Goal: Understand process/instructions: Learn about a topic

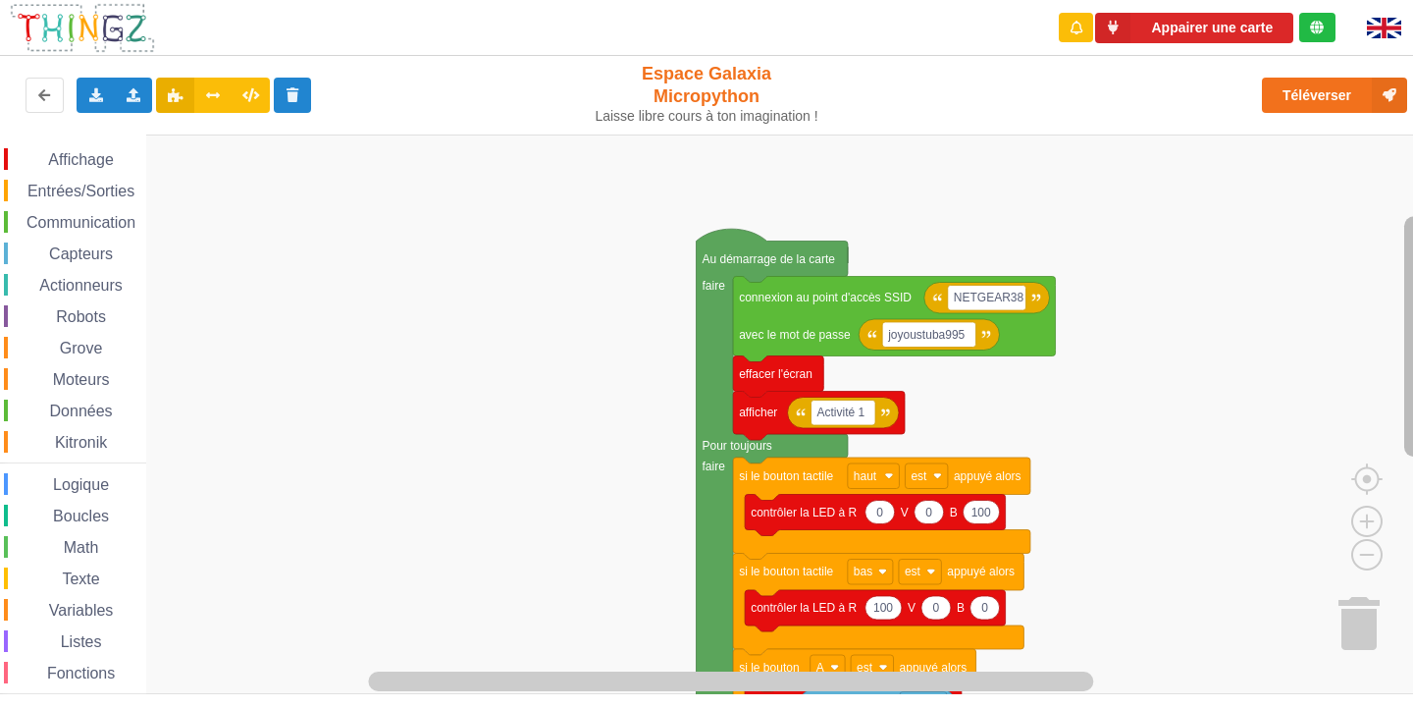
click at [1412, 342] on rect "Espace de travail de Blocky" at bounding box center [1414, 336] width 20 height 240
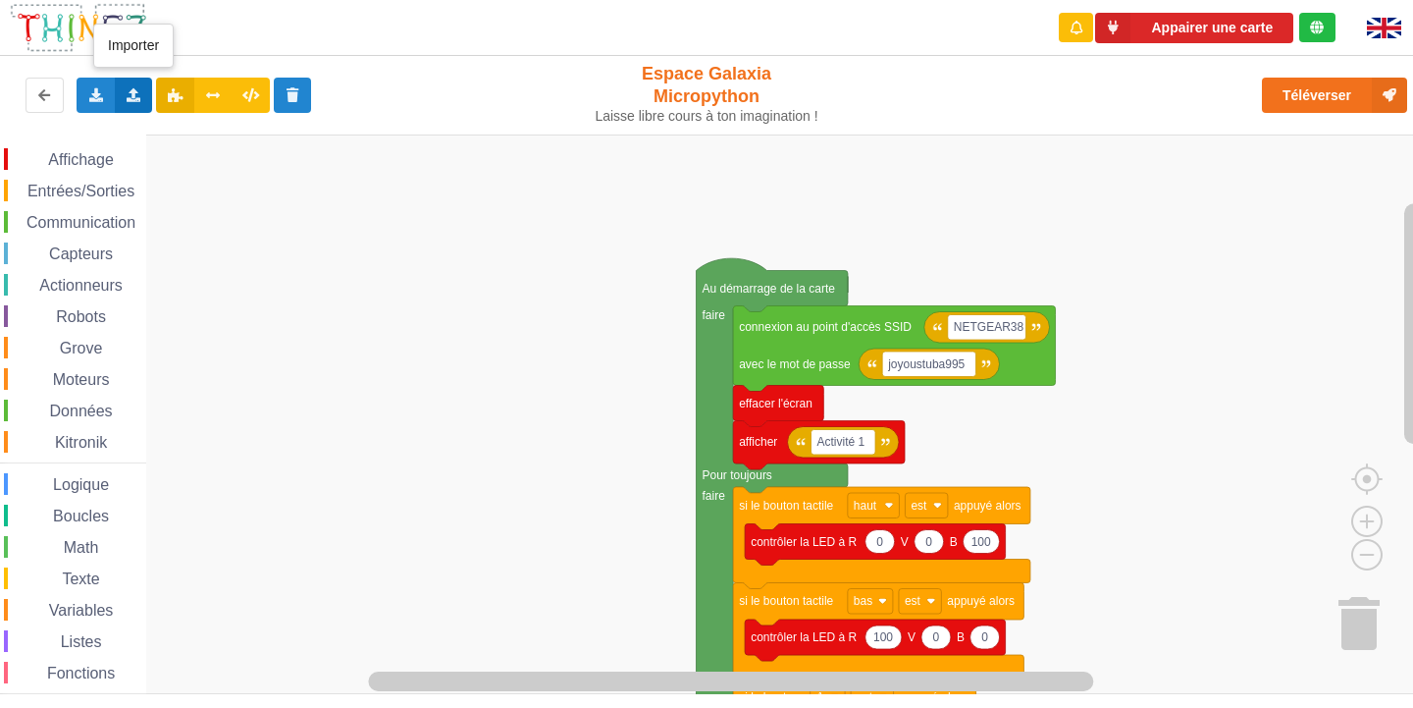
click at [124, 86] on div "Importer un assemblage de blocs Importer du code Python" at bounding box center [134, 95] width 38 height 35
click at [172, 134] on span "Importer un assemblage de blocs" at bounding box center [270, 132] width 203 height 16
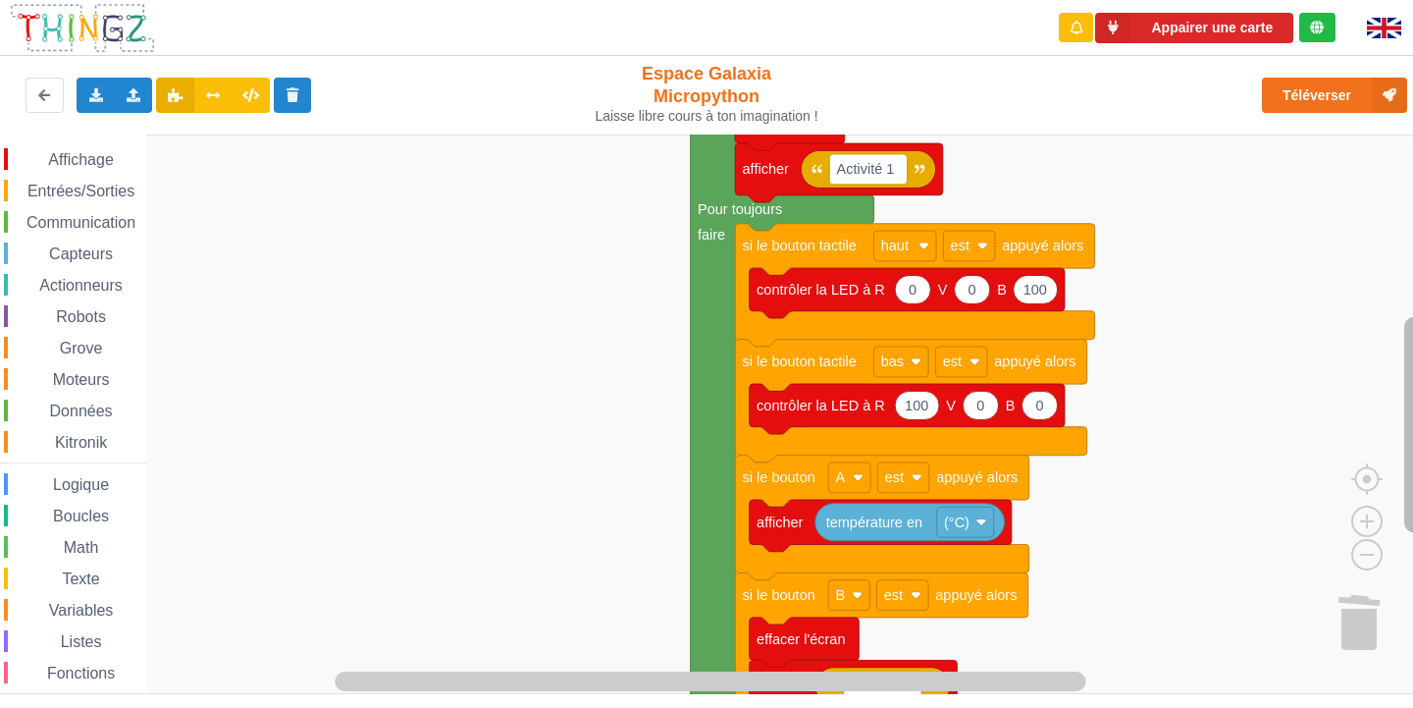
click at [1400, 422] on div "Affichage Entrées/Sorties Communication Capteurs Actionneurs Robots Grove Moteu…" at bounding box center [713, 413] width 1427 height 559
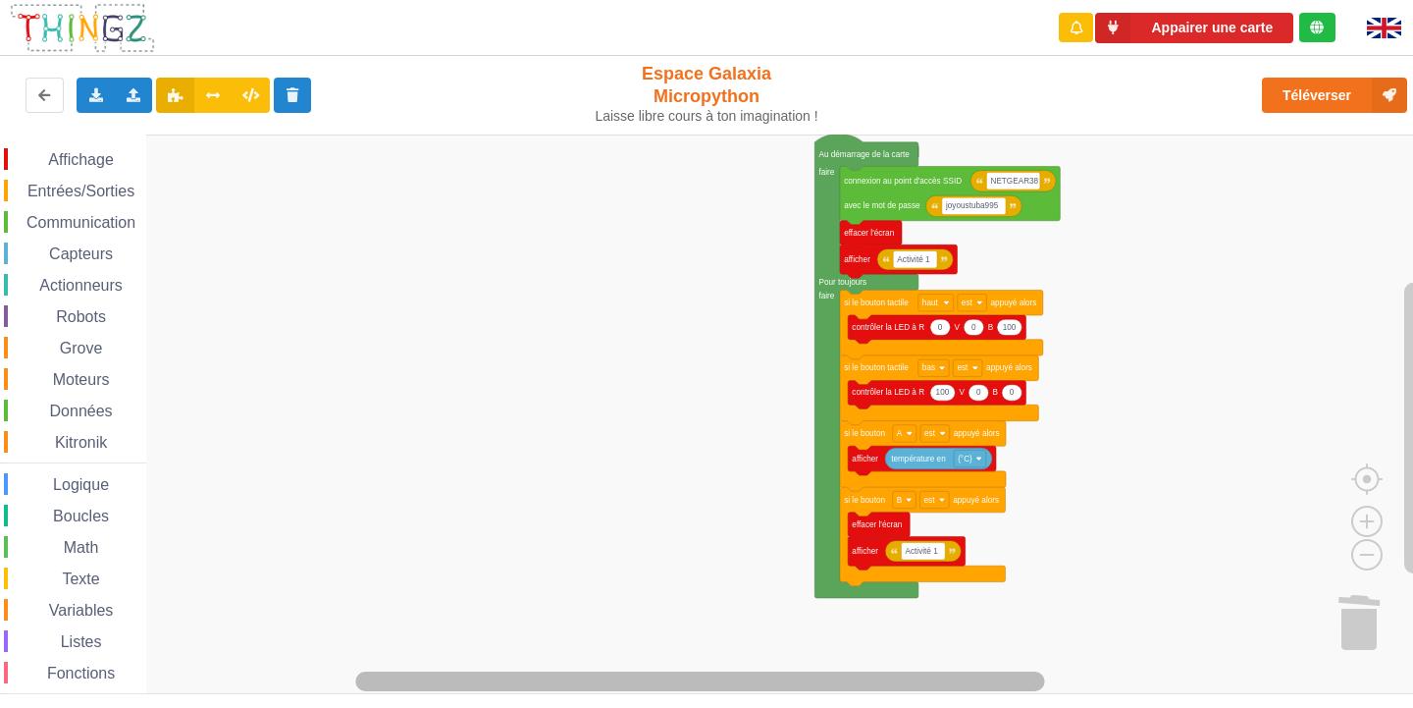
click at [934, 671] on g "Espace de travail de Blocky" at bounding box center [779, 681] width 1245 height 25
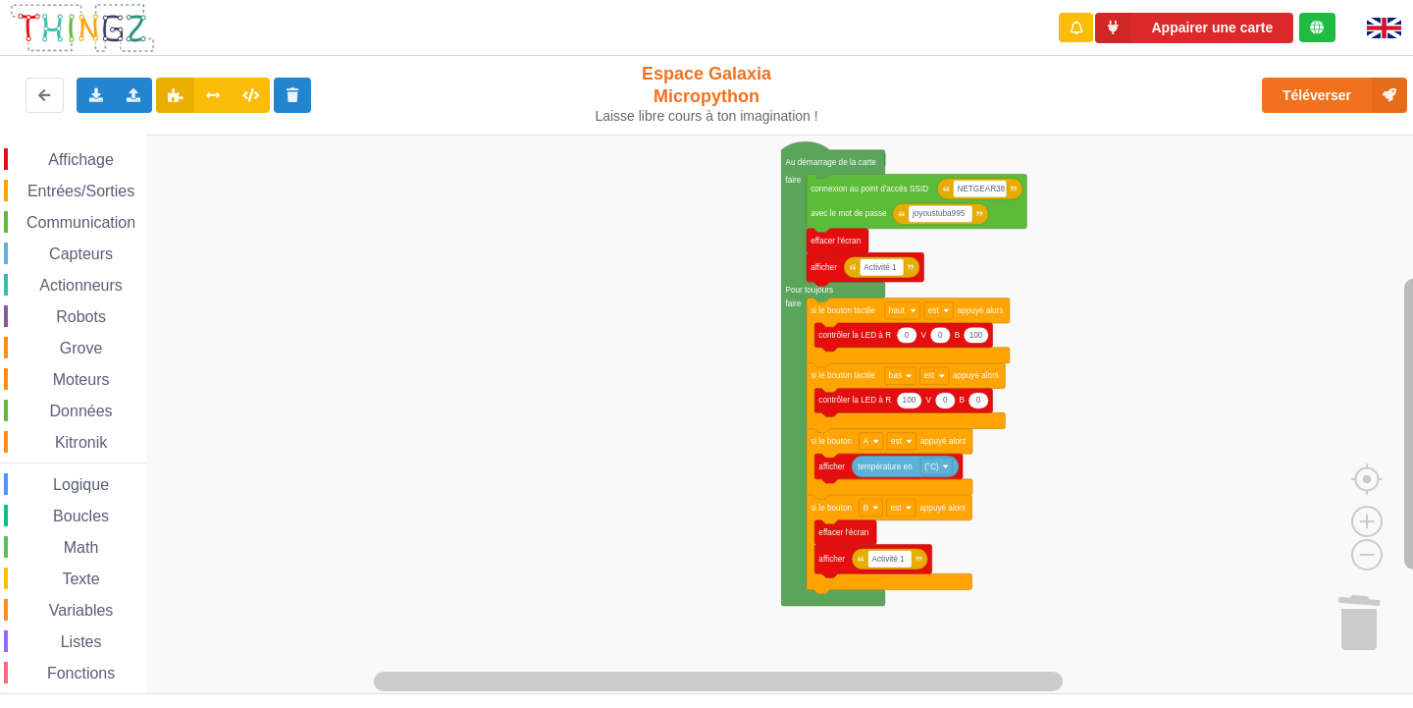
click at [1408, 382] on rect "Espace de travail de Blocky" at bounding box center [1414, 424] width 20 height 291
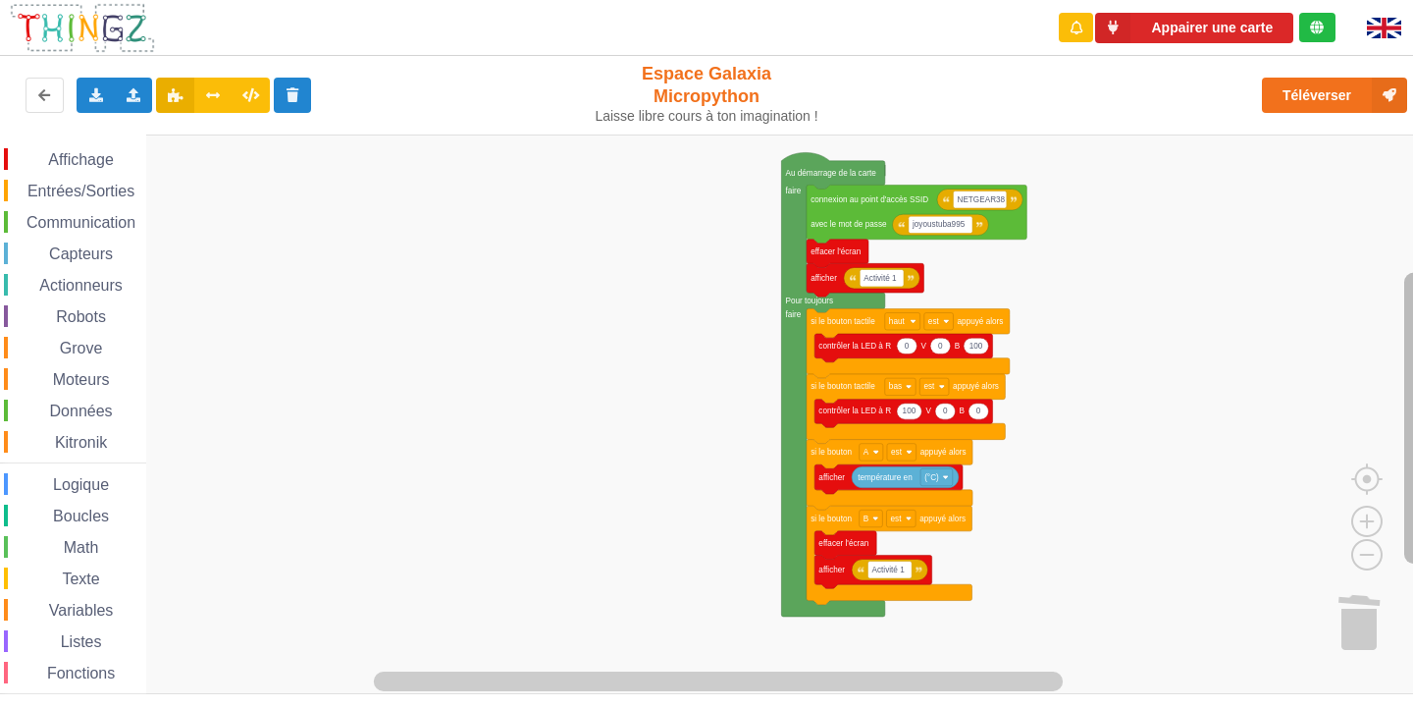
click at [1409, 369] on rect "Espace de travail de Blocky" at bounding box center [1414, 418] width 20 height 291
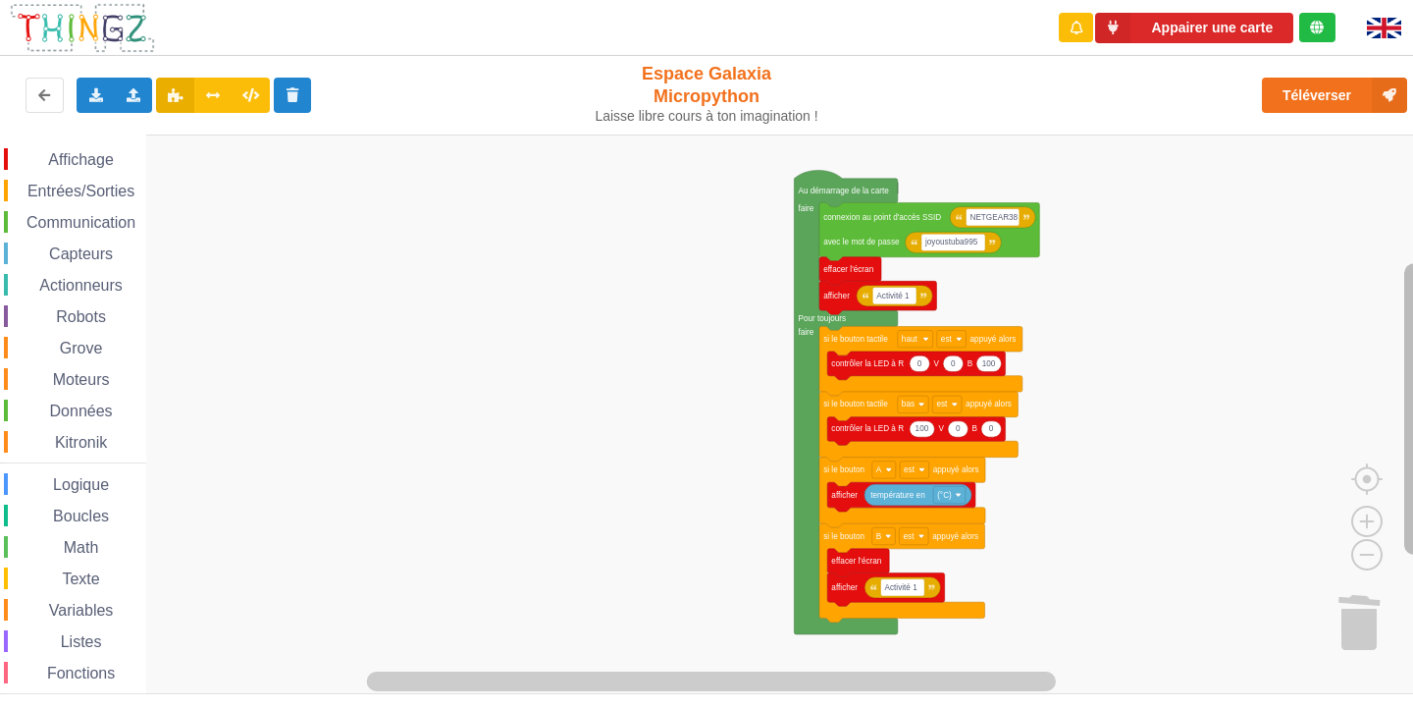
click at [1412, 376] on rect "Espace de travail de Blocky" at bounding box center [1414, 408] width 20 height 291
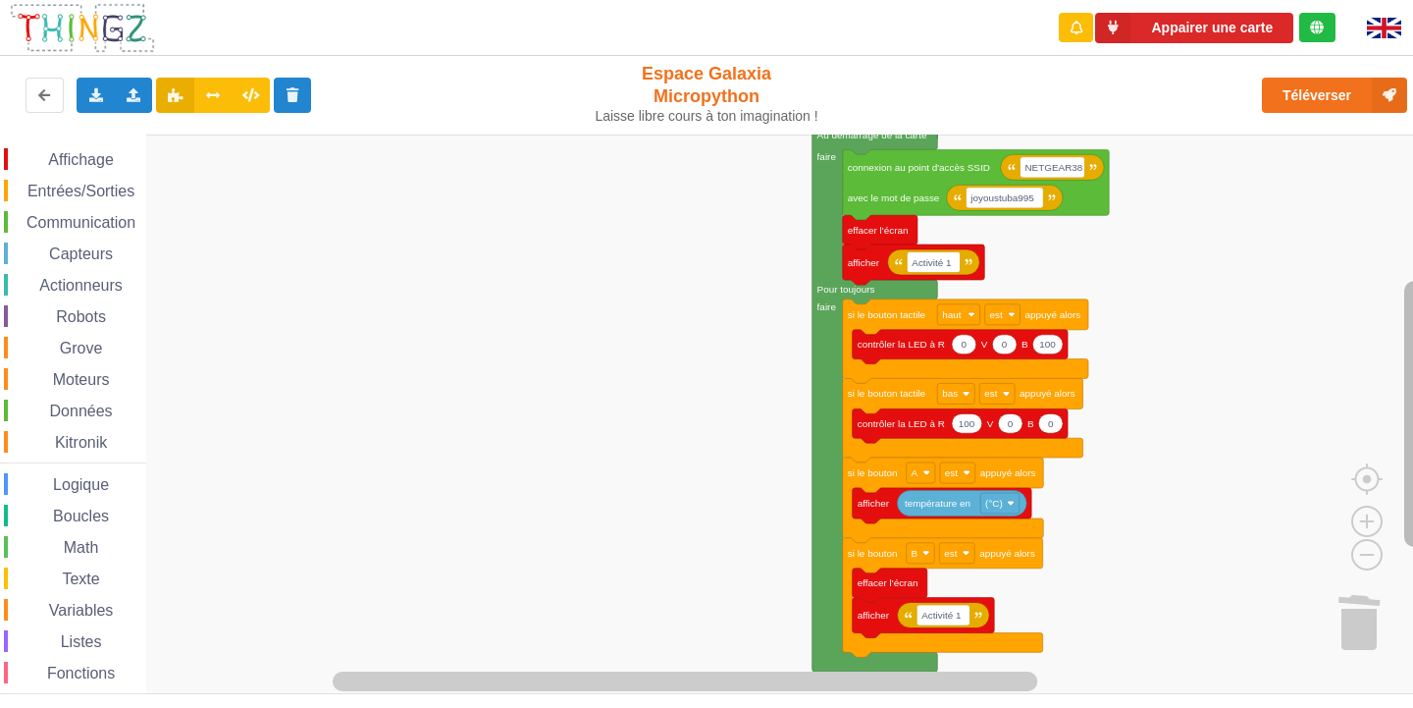
click at [920, 445] on div "Affichage Entrées/Sorties Communication Capteurs Actionneurs Robots Grove Moteu…" at bounding box center [713, 413] width 1427 height 559
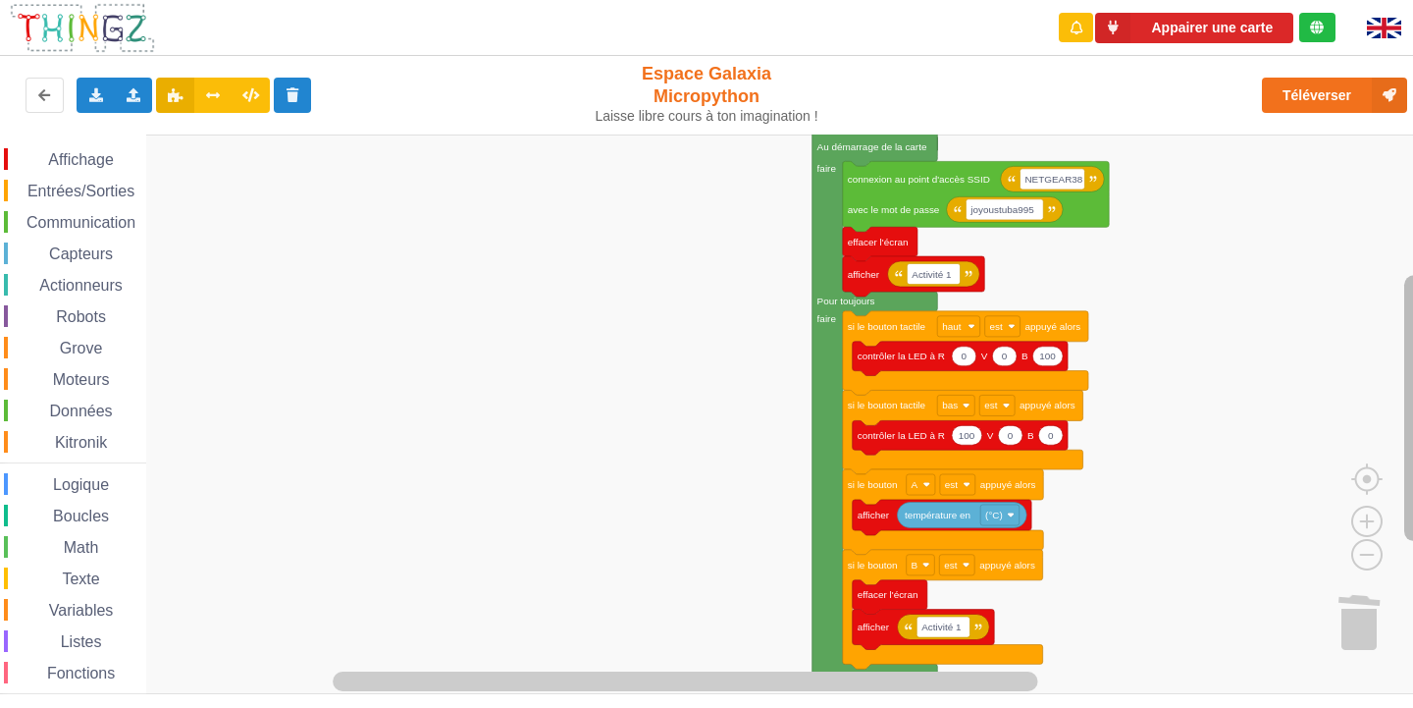
click at [1408, 397] on rect "Espace de travail de Blocky" at bounding box center [1414, 408] width 20 height 266
